Goal: Transaction & Acquisition: Book appointment/travel/reservation

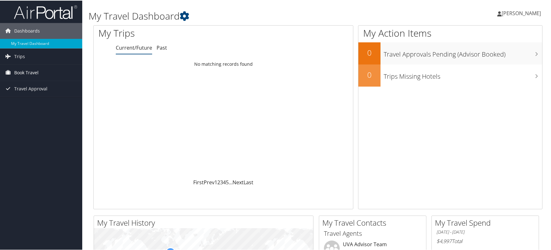
click at [33, 73] on span "Book Travel" at bounding box center [26, 72] width 24 height 16
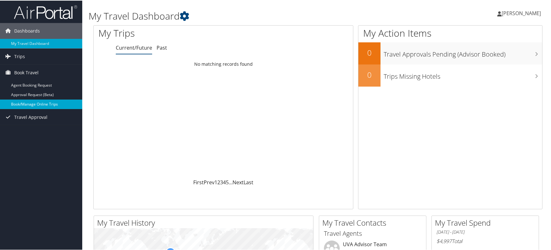
click at [42, 106] on link "Book/Manage Online Trips" at bounding box center [41, 103] width 82 height 9
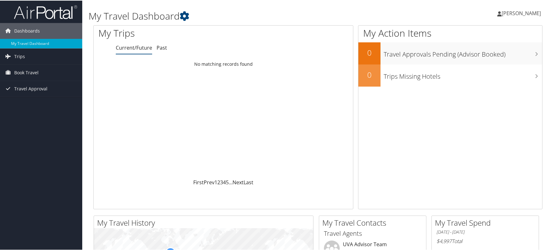
click at [130, 51] on li "Current/Future" at bounding box center [134, 47] width 36 height 11
click at [26, 57] on link "Trips" at bounding box center [41, 56] width 82 height 16
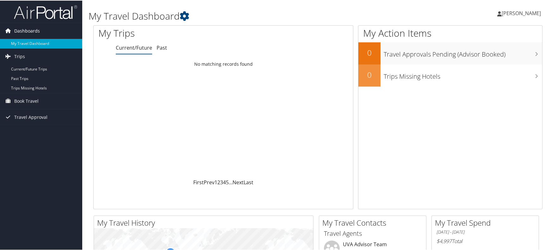
click at [31, 32] on span "Dashboards" at bounding box center [27, 30] width 26 height 16
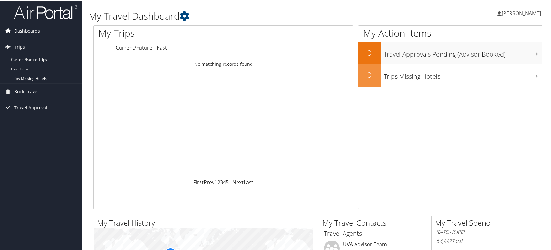
click at [31, 32] on span "Dashboards" at bounding box center [27, 30] width 26 height 16
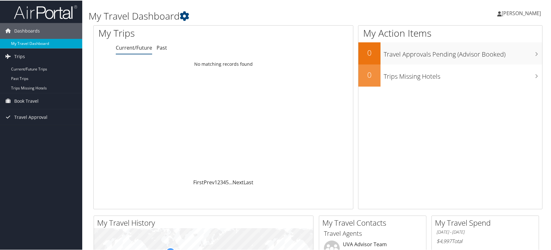
click at [29, 44] on link "My Travel Dashboard" at bounding box center [41, 42] width 82 height 9
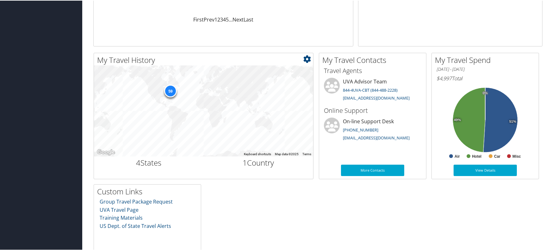
scroll to position [167, 0]
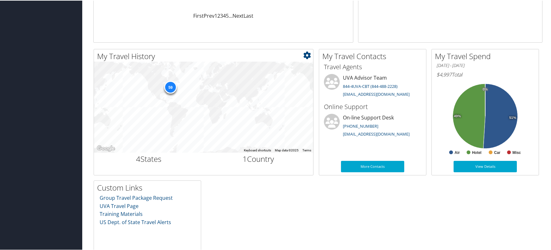
click at [172, 87] on div "59" at bounding box center [170, 86] width 13 height 13
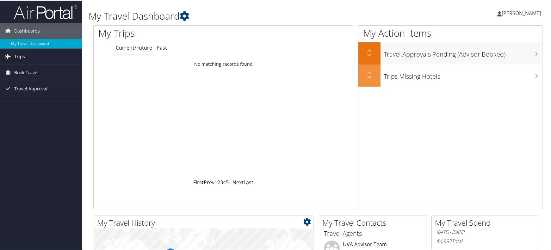
scroll to position [0, 0]
click at [22, 57] on span "Trips" at bounding box center [19, 56] width 11 height 16
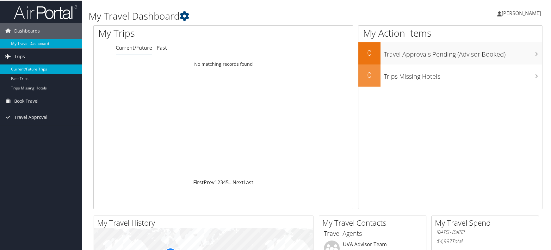
click at [27, 71] on link "Current/Future Trips" at bounding box center [41, 68] width 82 height 9
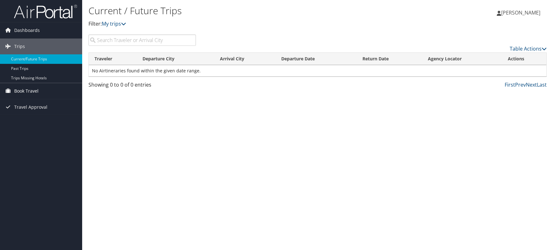
click at [26, 92] on span "Book Travel" at bounding box center [26, 91] width 24 height 16
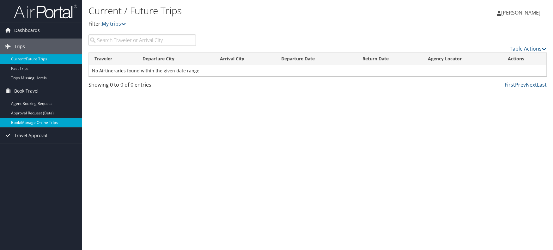
click at [30, 123] on link "Book/Manage Online Trips" at bounding box center [41, 122] width 82 height 9
